Goal: Information Seeking & Learning: Learn about a topic

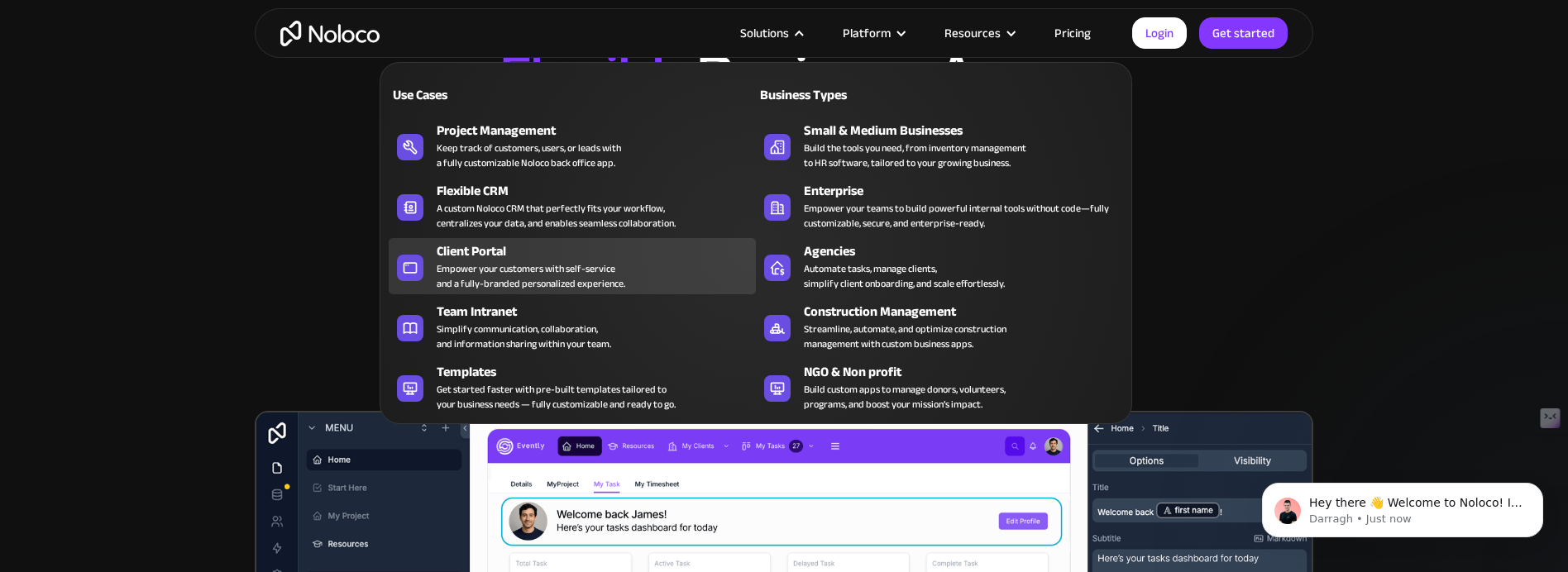
click at [459, 272] on div "Empower your customers with self-service and a fully-branded personalized exper…" at bounding box center [531, 276] width 189 height 30
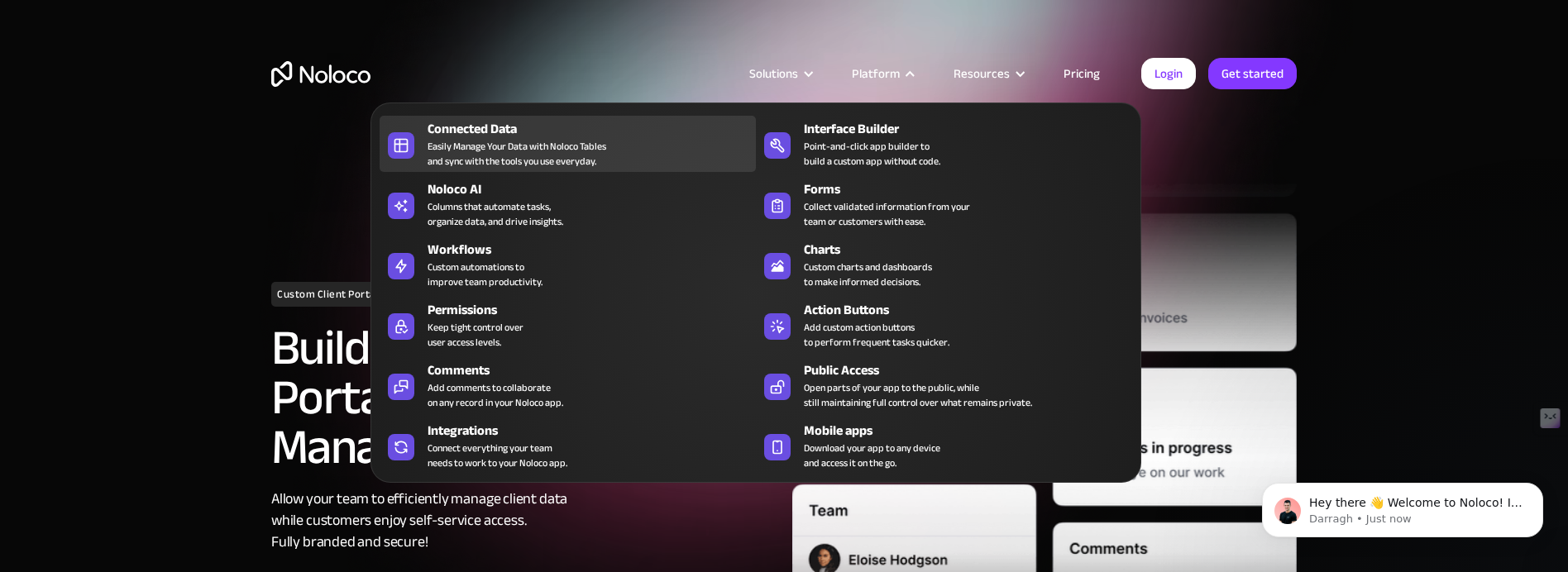
click at [539, 149] on div "Easily Manage Your Data with Noloco Tables and sync with the tools you use ever…" at bounding box center [517, 154] width 179 height 30
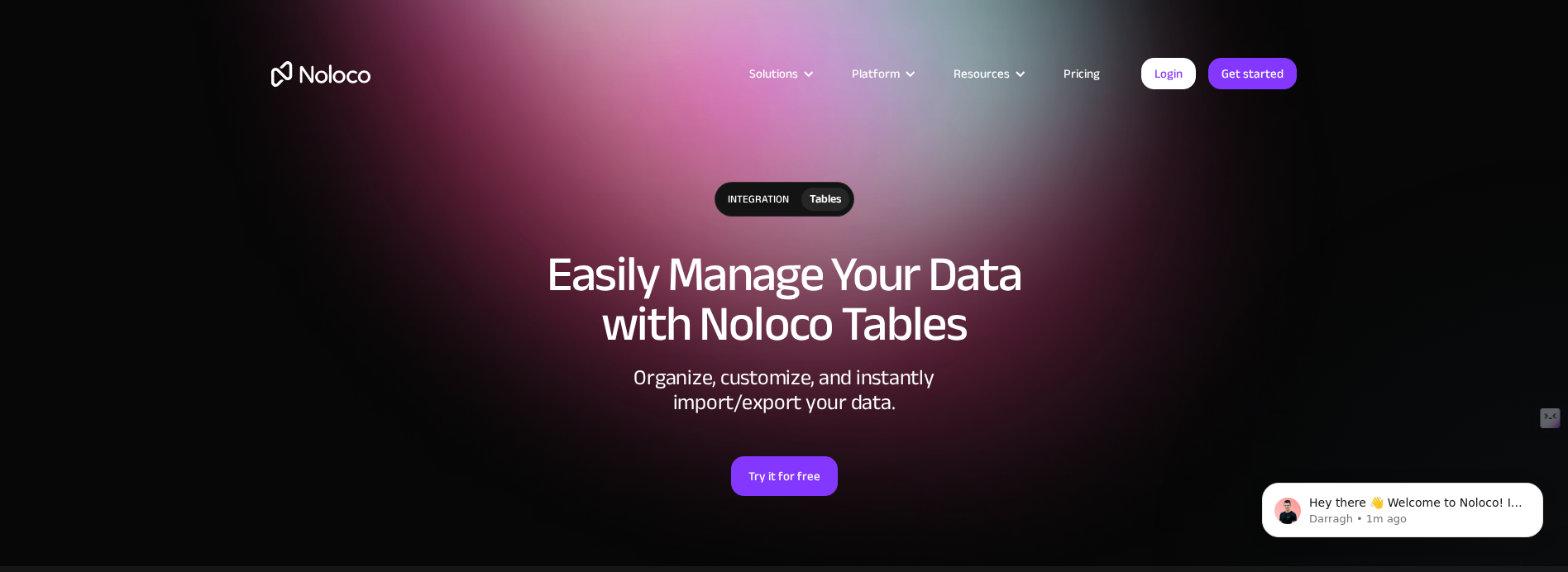
click at [1085, 73] on link "Pricing" at bounding box center [1082, 73] width 77 height 22
